Goal: Transaction & Acquisition: Register for event/course

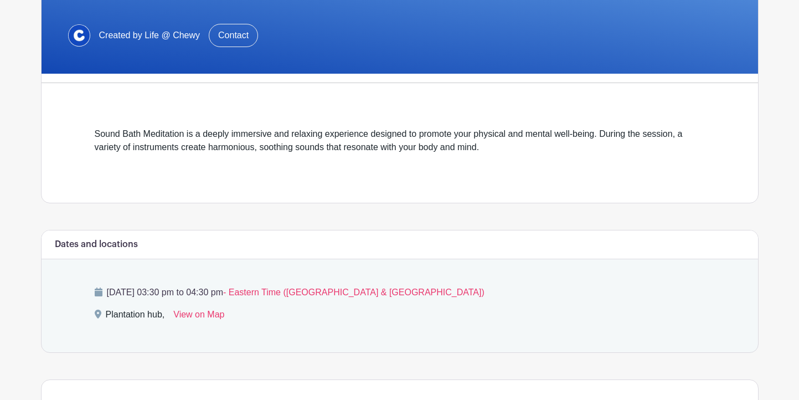
scroll to position [206, 0]
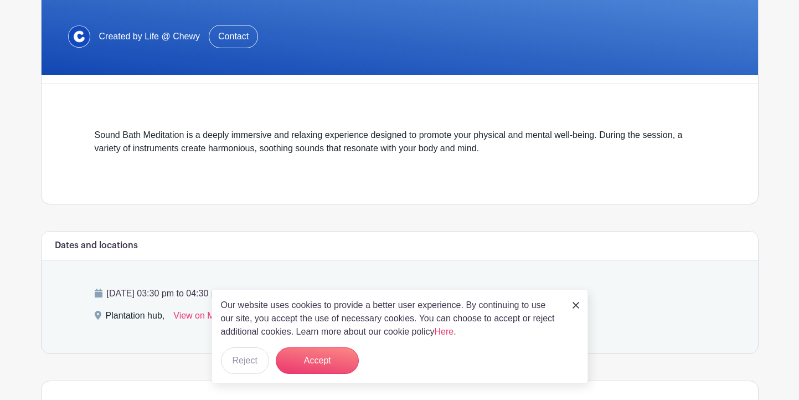
click at [576, 304] on img at bounding box center [576, 305] width 7 height 7
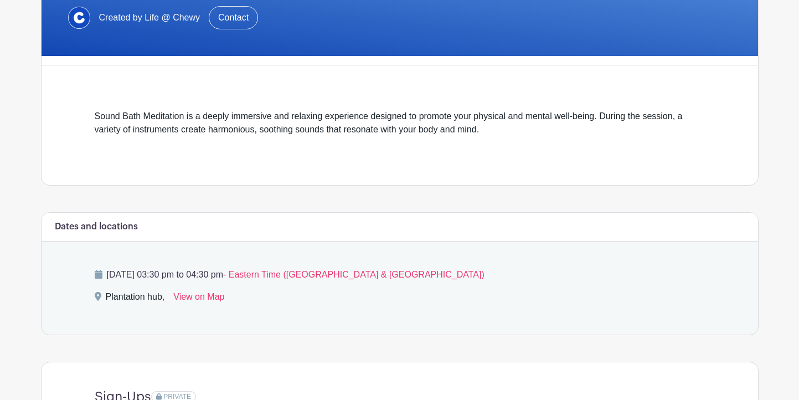
scroll to position [392, 0]
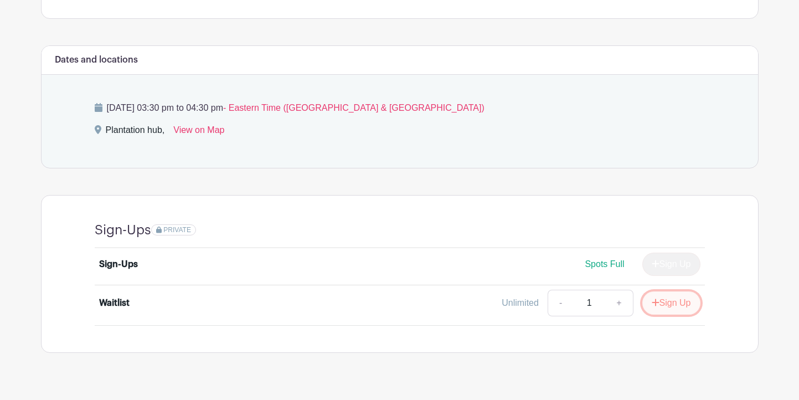
click at [674, 306] on button "Sign Up" at bounding box center [672, 302] width 58 height 23
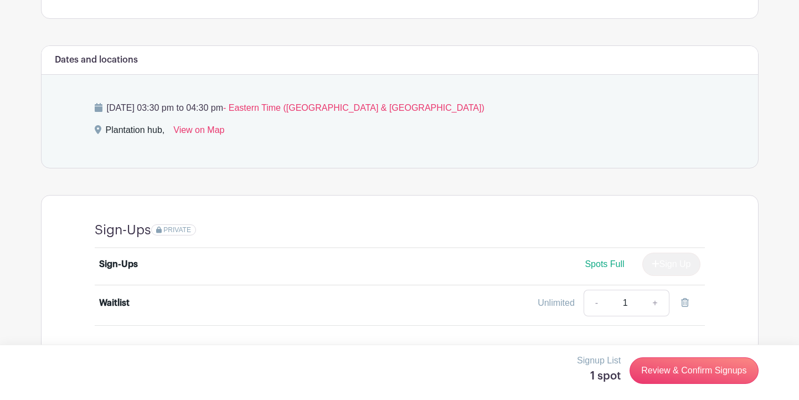
scroll to position [414, 0]
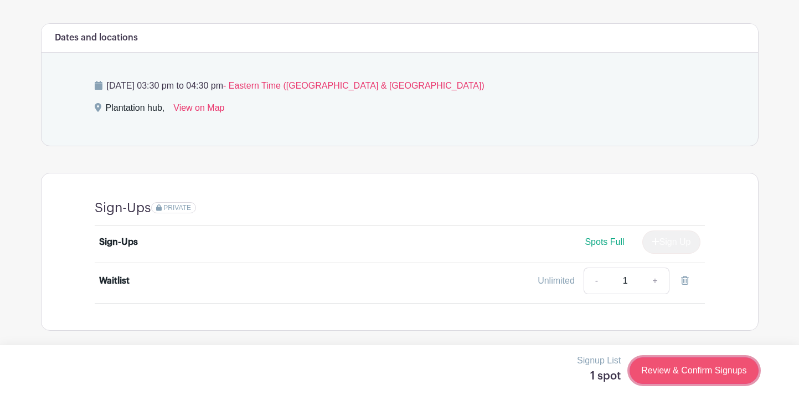
click at [712, 366] on link "Review & Confirm Signups" at bounding box center [694, 370] width 129 height 27
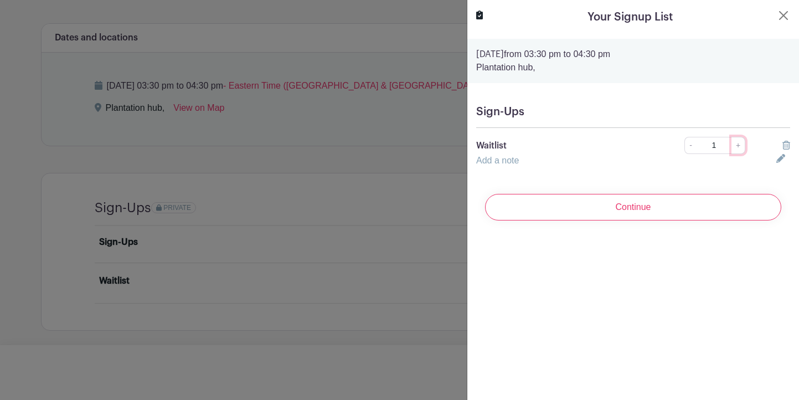
click at [741, 146] on link "+" at bounding box center [739, 145] width 14 height 17
type input "2"
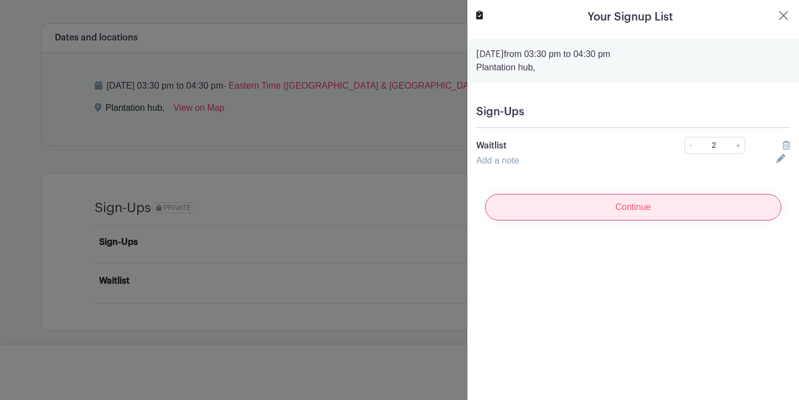
click at [723, 203] on input "Continue" at bounding box center [633, 207] width 296 height 27
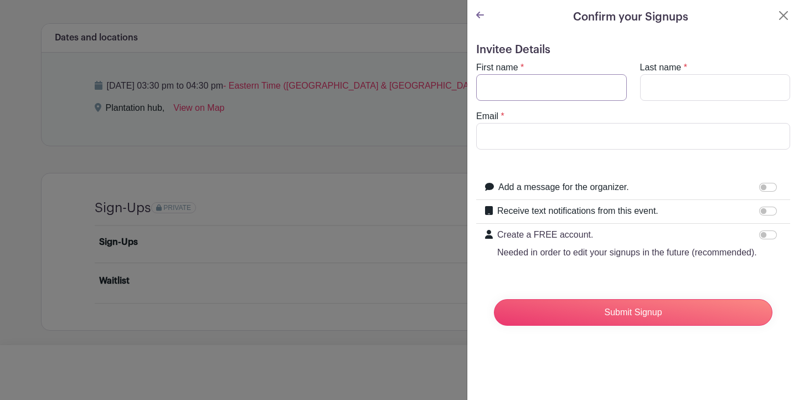
click at [585, 88] on input "First name" at bounding box center [551, 87] width 151 height 27
type input "q"
type input "[PERSON_NAME]"
click at [690, 91] on input "Last name" at bounding box center [715, 87] width 151 height 27
type input "Anger"
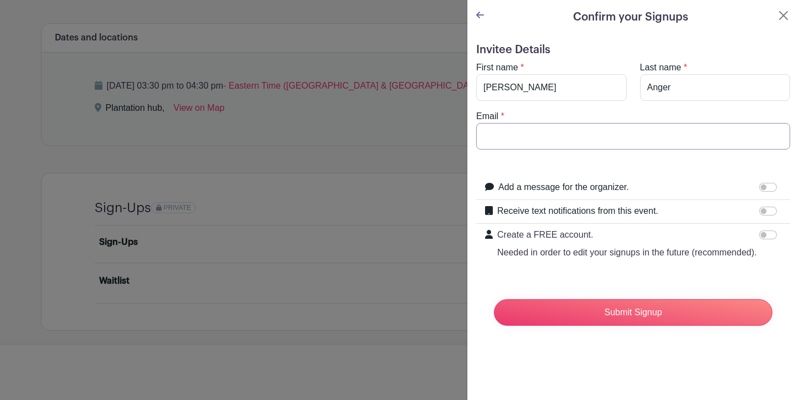
click at [609, 143] on input "Email" at bounding box center [633, 136] width 314 height 27
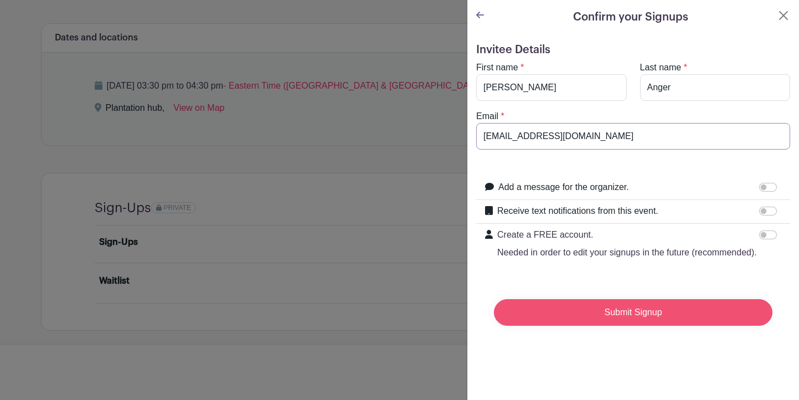
type input "[EMAIL_ADDRESS][DOMAIN_NAME]"
click at [658, 310] on input "Submit Signup" at bounding box center [633, 312] width 279 height 27
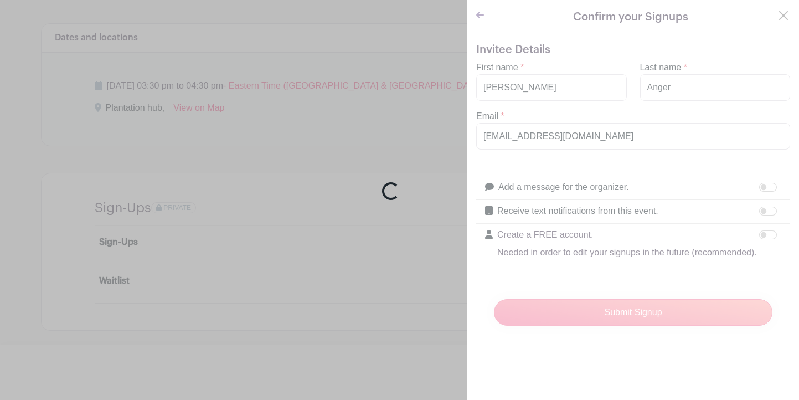
click at [616, 145] on div "Loading..." at bounding box center [399, 200] width 799 height 400
click at [603, 138] on div "Loading..." at bounding box center [399, 200] width 799 height 400
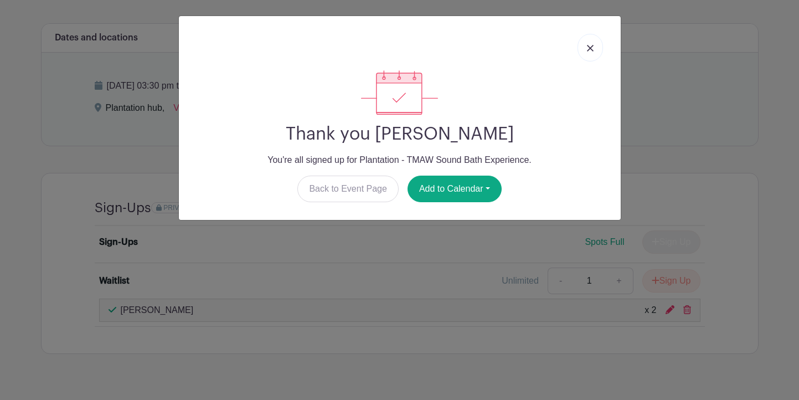
click at [586, 51] on link at bounding box center [590, 48] width 25 height 28
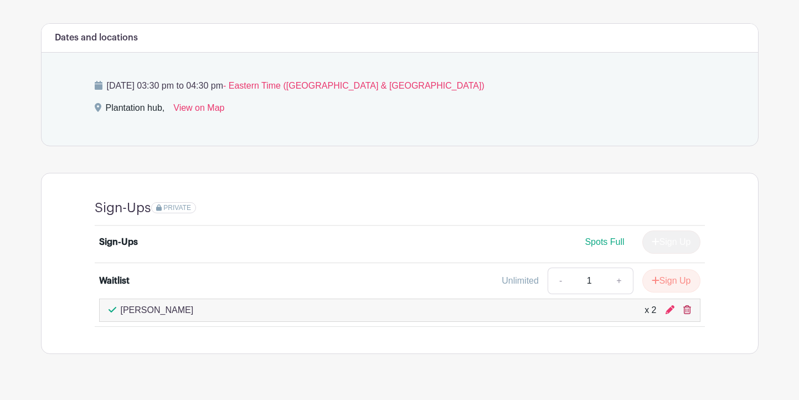
click at [689, 310] on icon at bounding box center [688, 309] width 8 height 9
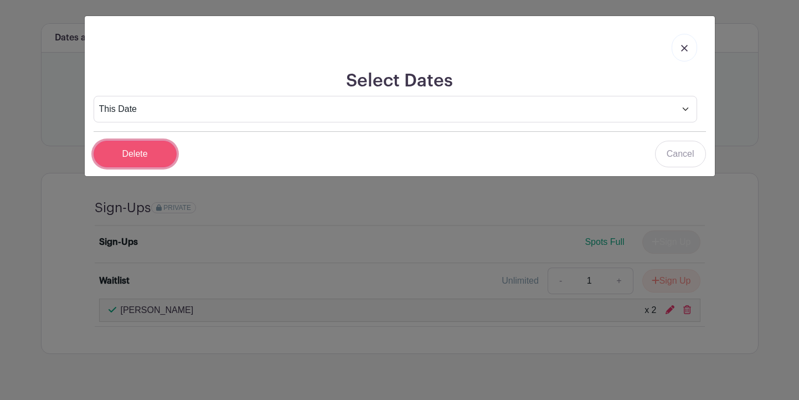
click at [128, 161] on input "Delete" at bounding box center [135, 154] width 83 height 27
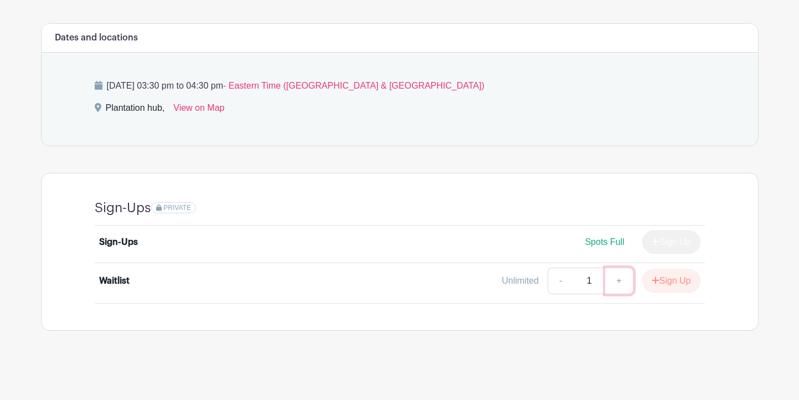
click at [621, 284] on link "+" at bounding box center [619, 281] width 28 height 27
type input "2"
click at [652, 284] on icon "submit" at bounding box center [656, 280] width 8 height 9
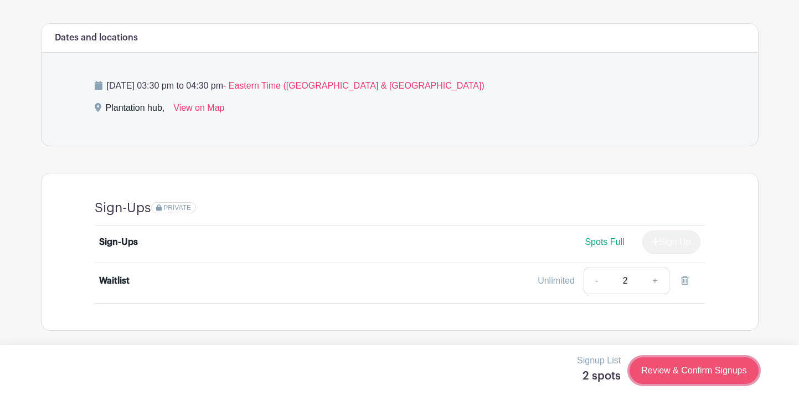
click at [680, 369] on link "Review & Confirm Signups" at bounding box center [694, 370] width 129 height 27
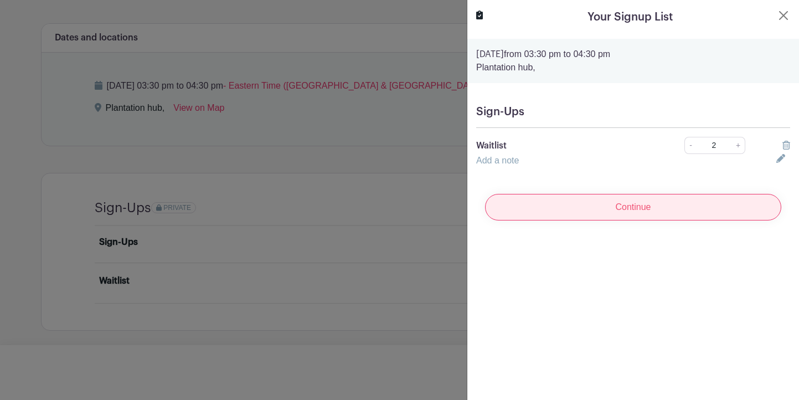
click at [682, 212] on input "Continue" at bounding box center [633, 207] width 296 height 27
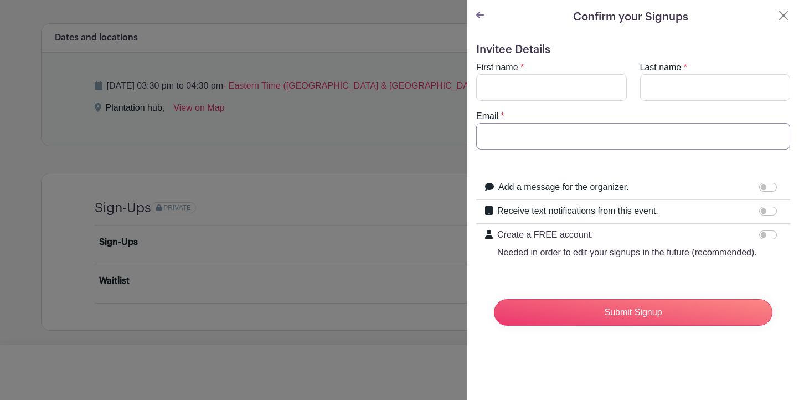
click at [570, 143] on input "Email" at bounding box center [633, 136] width 314 height 27
type input "[EMAIL_ADDRESS][DOMAIN_NAME]"
click at [567, 90] on input "First name" at bounding box center [551, 87] width 151 height 27
type input "[PERSON_NAME]"
click at [675, 77] on input "Last name" at bounding box center [715, 87] width 151 height 27
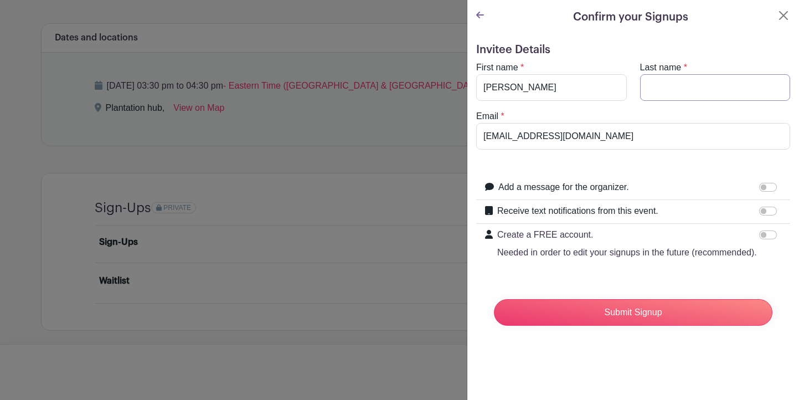
type input "Anger"
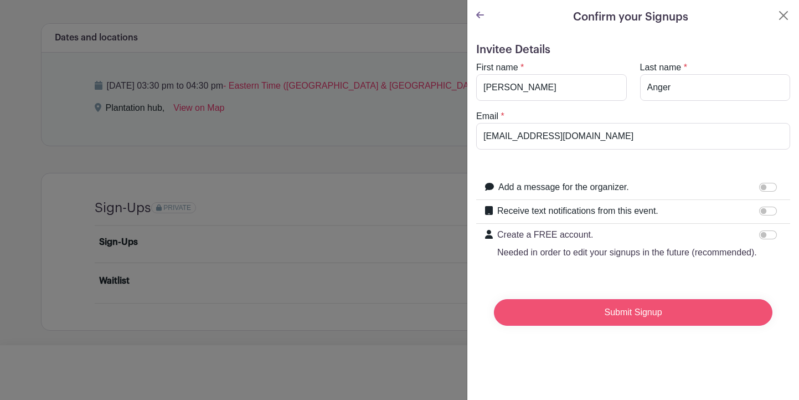
click at [602, 312] on input "Submit Signup" at bounding box center [633, 312] width 279 height 27
